Goal: Task Accomplishment & Management: Use online tool/utility

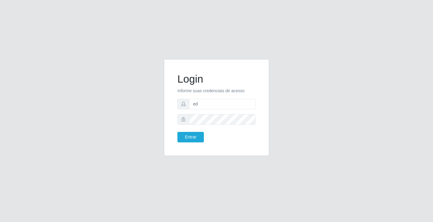
type input "ediane@ideal"
click at [208, 126] on form "Login Informe suas credenciais de acesso ediane@ideal Entrar" at bounding box center [217, 108] width 78 height 70
click at [178, 132] on button "Entrar" at bounding box center [191, 137] width 26 height 11
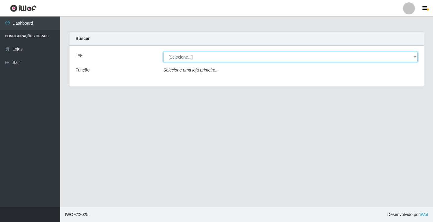
click at [179, 59] on select "[Selecione...] Ideal - Conceição" at bounding box center [290, 57] width 255 height 11
select select "231"
click at [163, 52] on select "[Selecione...] Ideal - Conceição" at bounding box center [290, 57] width 255 height 11
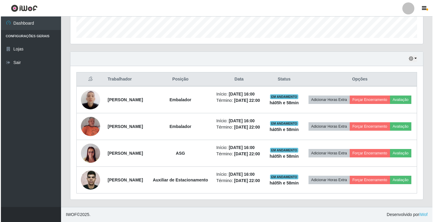
scroll to position [221, 0]
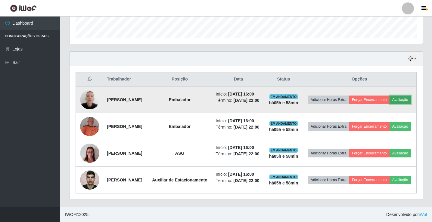
click at [389, 96] on button "Avaliação" at bounding box center [399, 100] width 21 height 8
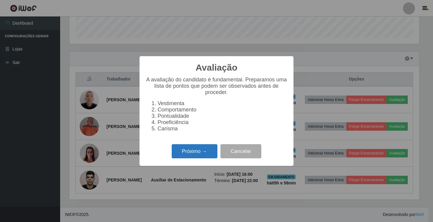
click at [188, 152] on button "Próximo →" at bounding box center [195, 151] width 46 height 14
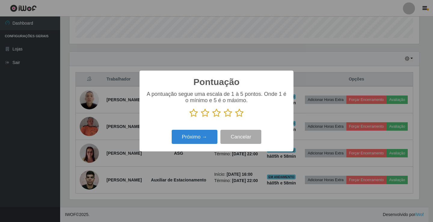
click at [237, 114] on icon at bounding box center [239, 113] width 8 height 9
click at [235, 118] on input "radio" at bounding box center [235, 118] width 0 height 0
click at [179, 144] on button "Próximo →" at bounding box center [195, 137] width 46 height 14
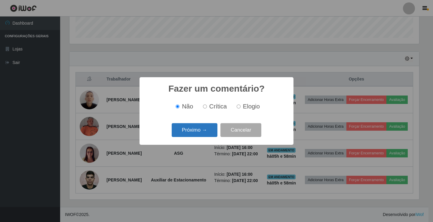
click at [194, 131] on button "Próximo →" at bounding box center [195, 130] width 46 height 14
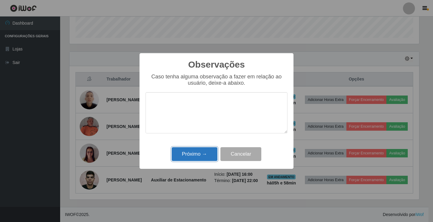
click at [195, 160] on button "Próximo →" at bounding box center [195, 154] width 46 height 14
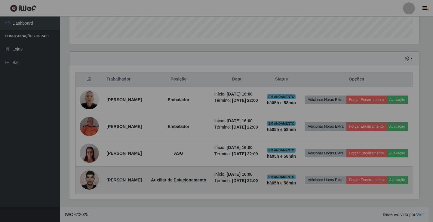
scroll to position [125, 353]
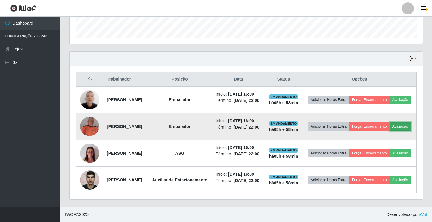
click at [389, 122] on button "Avaliação" at bounding box center [399, 126] width 21 height 8
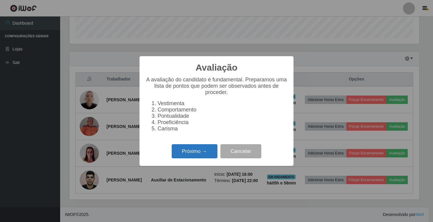
click at [197, 151] on button "Próximo →" at bounding box center [195, 151] width 46 height 14
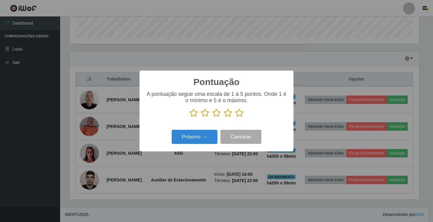
scroll to position [300850, 300625]
click at [239, 112] on icon at bounding box center [239, 113] width 8 height 9
click at [235, 118] on input "radio" at bounding box center [235, 118] width 0 height 0
click at [191, 146] on div "Próximo → Cancelar" at bounding box center [217, 137] width 142 height 17
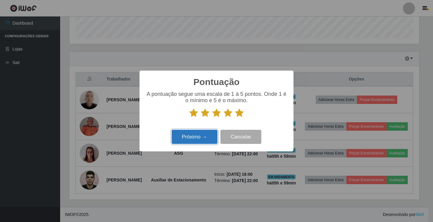
click at [194, 142] on button "Próximo →" at bounding box center [195, 137] width 46 height 14
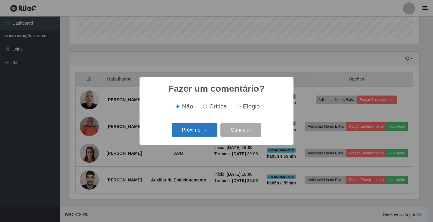
click at [197, 134] on button "Próximo →" at bounding box center [195, 130] width 46 height 14
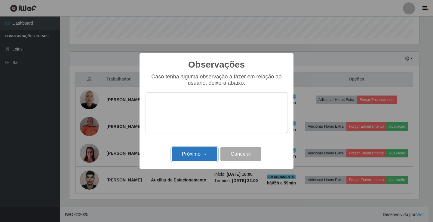
click at [208, 153] on button "Próximo →" at bounding box center [195, 154] width 46 height 14
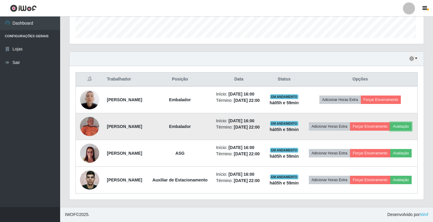
scroll to position [125, 353]
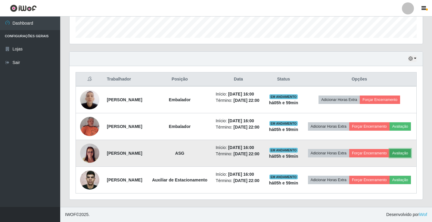
click at [389, 149] on button "Avaliação" at bounding box center [399, 153] width 21 height 8
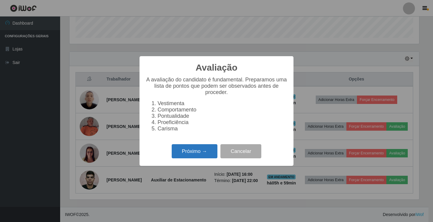
click at [199, 152] on button "Próximo →" at bounding box center [195, 151] width 46 height 14
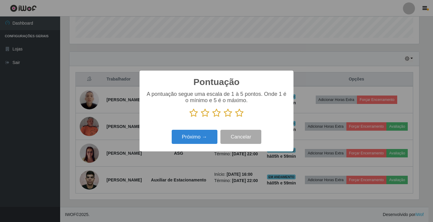
scroll to position [300850, 300625]
click at [237, 110] on icon at bounding box center [239, 113] width 8 height 9
click at [235, 118] on input "radio" at bounding box center [235, 118] width 0 height 0
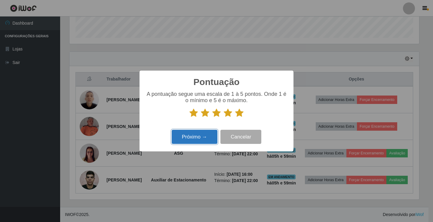
click at [193, 133] on button "Próximo →" at bounding box center [195, 137] width 46 height 14
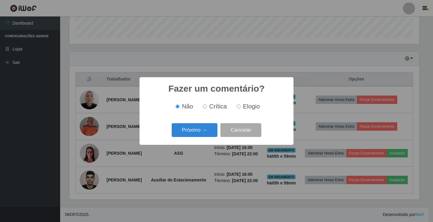
click at [197, 135] on button "Próximo →" at bounding box center [195, 130] width 46 height 14
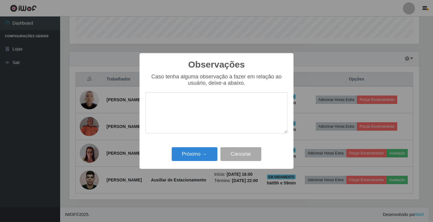
drag, startPoint x: 198, startPoint y: 145, endPoint x: 195, endPoint y: 148, distance: 4.3
click at [198, 147] on div "Observações × Caso tenha alguma observação a fazer em relação ao usuário, deixe…" at bounding box center [217, 111] width 154 height 116
click at [195, 148] on button "Próximo →" at bounding box center [195, 154] width 46 height 14
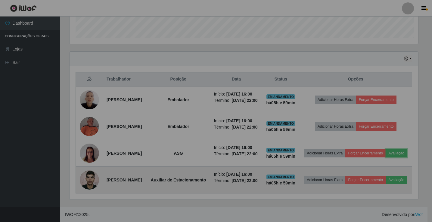
scroll to position [125, 353]
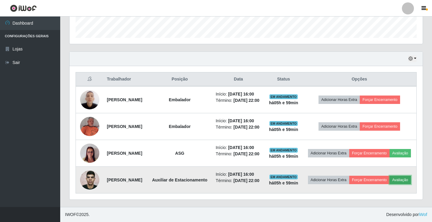
click at [389, 177] on button "Avaliação" at bounding box center [399, 180] width 21 height 8
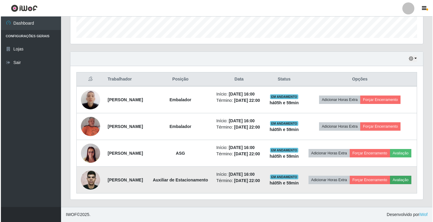
scroll to position [125, 350]
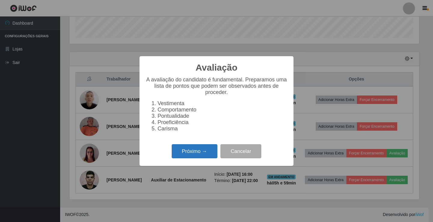
click at [205, 158] on button "Próximo →" at bounding box center [195, 151] width 46 height 14
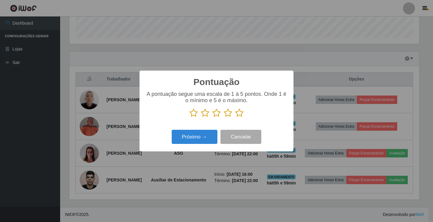
click at [242, 115] on icon at bounding box center [239, 113] width 8 height 9
click at [235, 118] on input "radio" at bounding box center [235, 118] width 0 height 0
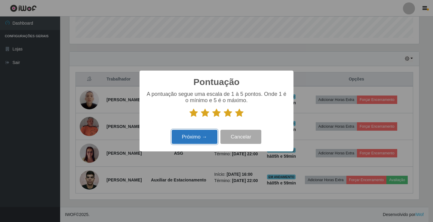
click at [207, 132] on button "Próximo →" at bounding box center [195, 137] width 46 height 14
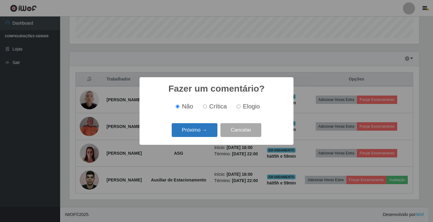
click at [205, 136] on button "Próximo →" at bounding box center [195, 130] width 46 height 14
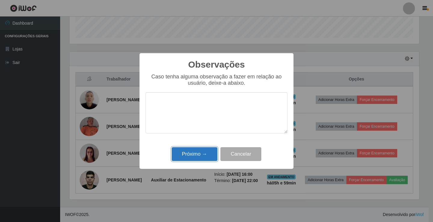
click at [201, 158] on button "Próximo →" at bounding box center [195, 154] width 46 height 14
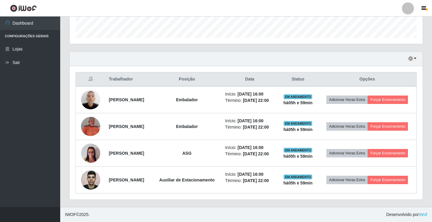
scroll to position [195, 0]
click at [393, 73] on th "Opções" at bounding box center [367, 80] width 98 height 14
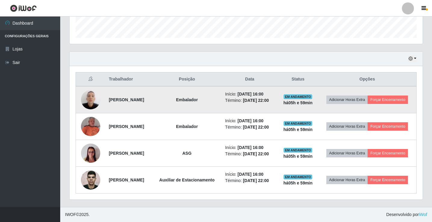
click at [361, 94] on td "Adicionar Horas Extra Forçar Encerramento" at bounding box center [367, 99] width 98 height 27
click at [367, 96] on button "Forçar Encerramento" at bounding box center [387, 100] width 40 height 8
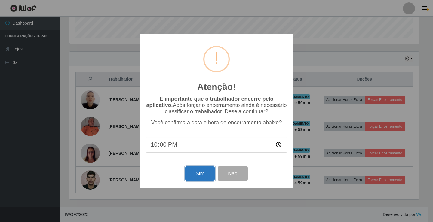
click at [204, 176] on button "Sim" at bounding box center [199, 174] width 29 height 14
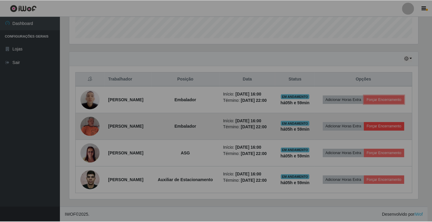
scroll to position [0, 0]
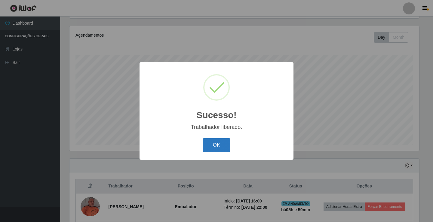
click at [226, 139] on button "OK" at bounding box center [217, 145] width 28 height 14
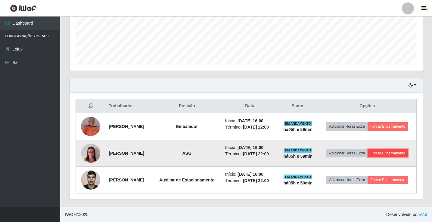
click at [372, 150] on button "Forçar Encerramento" at bounding box center [387, 153] width 40 height 8
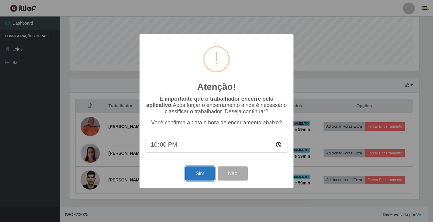
click at [204, 175] on button "Sim" at bounding box center [199, 174] width 29 height 14
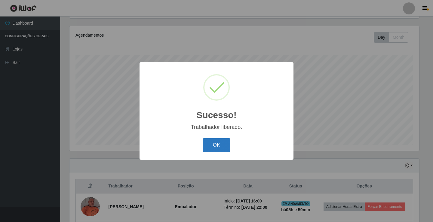
click at [219, 141] on button "OK" at bounding box center [217, 145] width 28 height 14
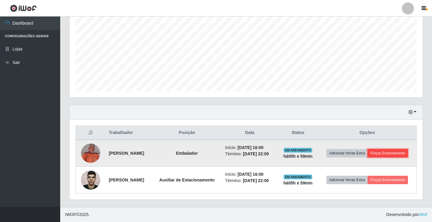
click at [368, 154] on button "Forçar Encerramento" at bounding box center [387, 153] width 40 height 8
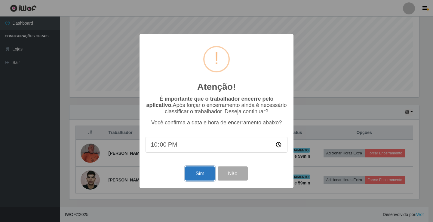
click at [197, 173] on button "Sim" at bounding box center [199, 174] width 29 height 14
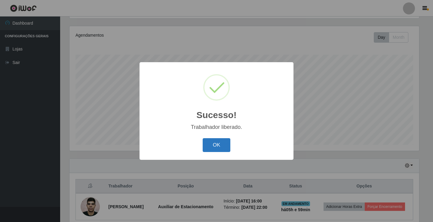
click at [223, 148] on button "OK" at bounding box center [217, 145] width 28 height 14
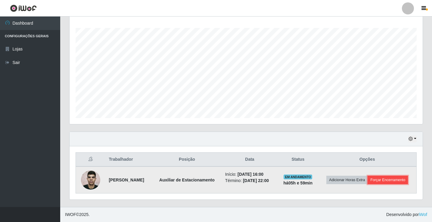
click at [367, 182] on button "Forçar Encerramento" at bounding box center [387, 180] width 40 height 8
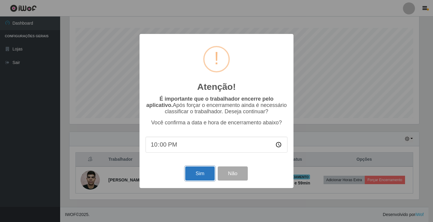
click at [201, 174] on button "Sim" at bounding box center [199, 174] width 29 height 14
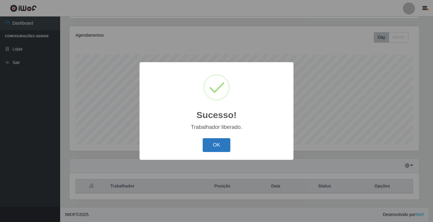
click at [212, 145] on button "OK" at bounding box center [217, 145] width 28 height 14
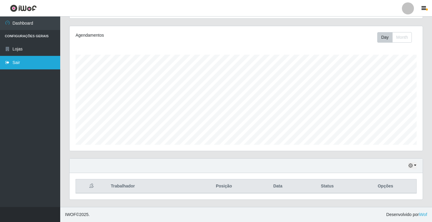
click at [23, 63] on link "Sair" at bounding box center [30, 63] width 60 height 14
